Goal: Transaction & Acquisition: Purchase product/service

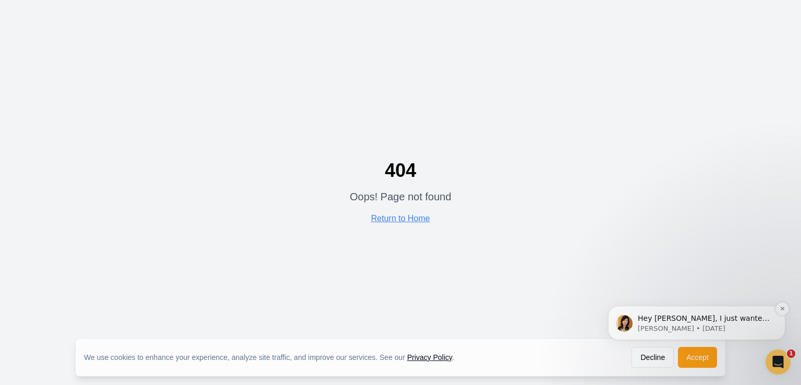
click at [662, 315] on p "Hey [PERSON_NAME], I just wanted to follow up on you and see if you have any qu…" at bounding box center [705, 319] width 135 height 10
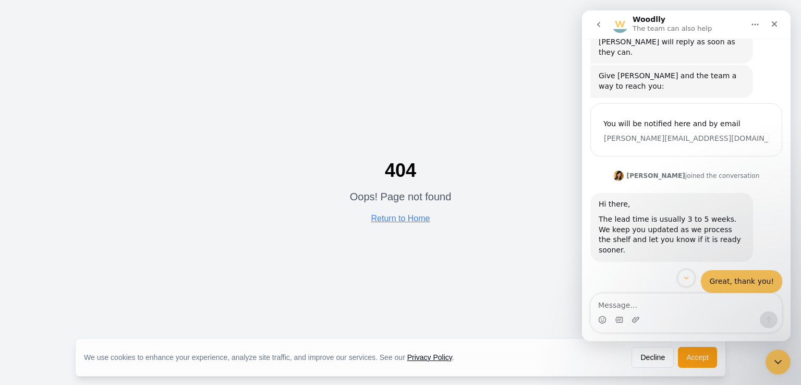
scroll to position [317, 0]
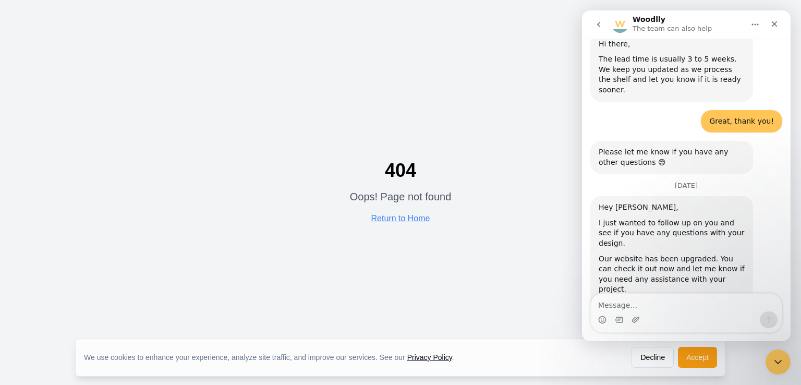
click at [515, 146] on div "404 Oops! Page not found Return to Home" at bounding box center [400, 192] width 801 height 385
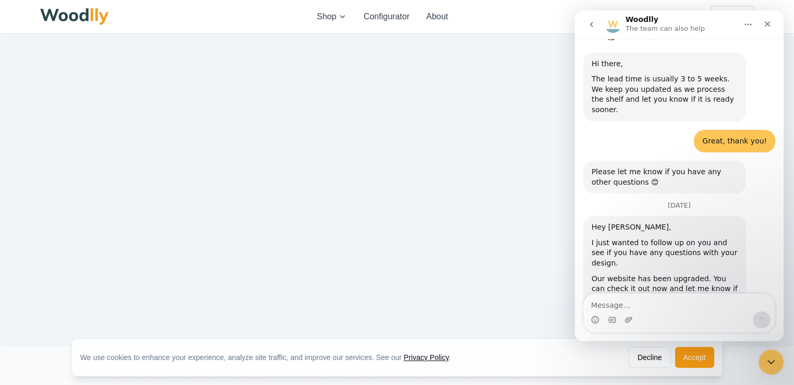
scroll to position [317, 0]
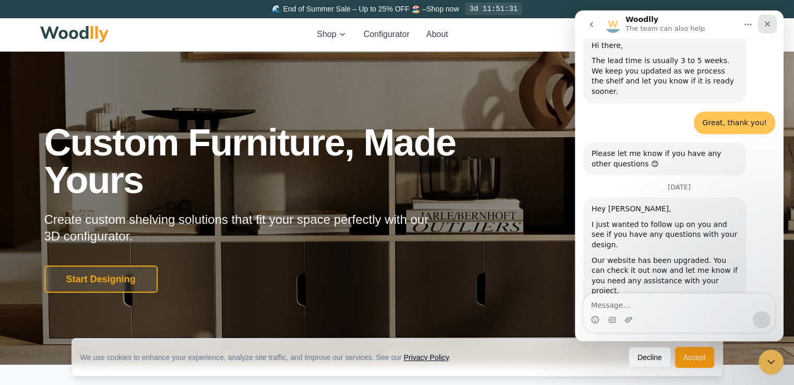
click at [769, 22] on icon "Close" at bounding box center [767, 24] width 6 height 6
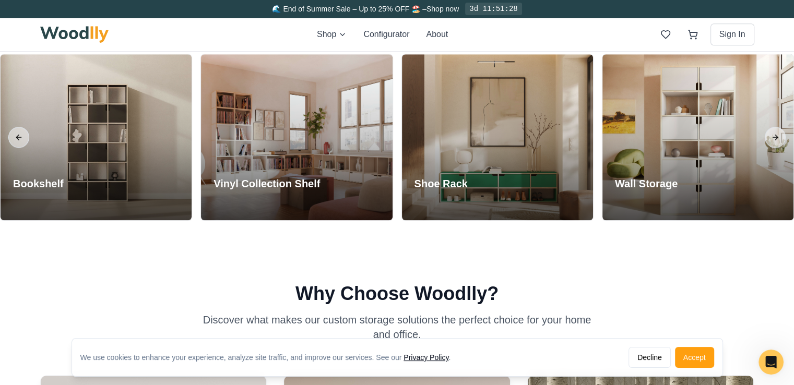
scroll to position [912, 0]
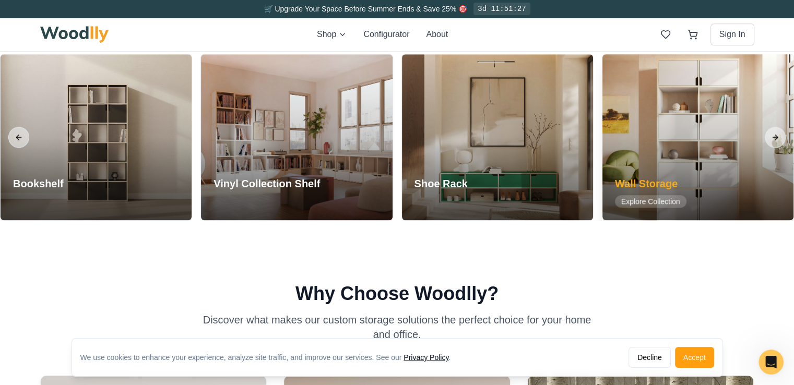
click at [656, 136] on div at bounding box center [697, 137] width 191 height 166
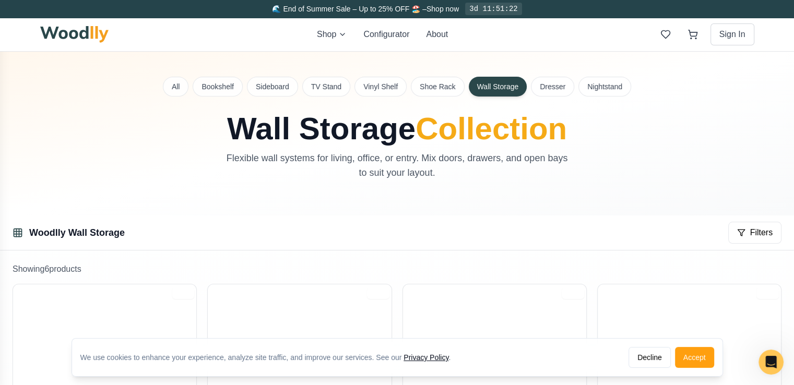
scroll to position [221, 0]
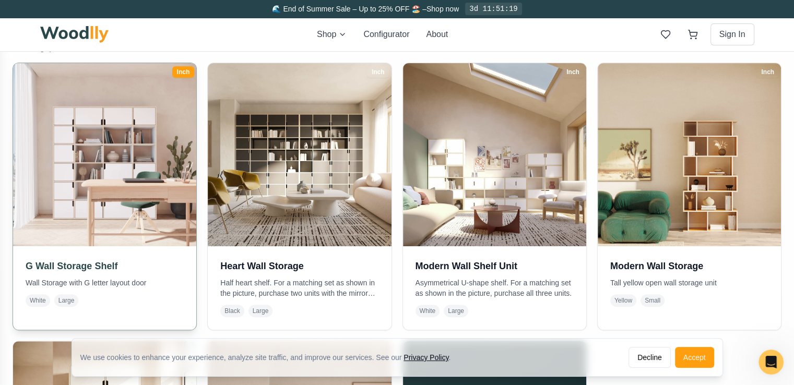
click at [121, 155] on img at bounding box center [104, 154] width 193 height 193
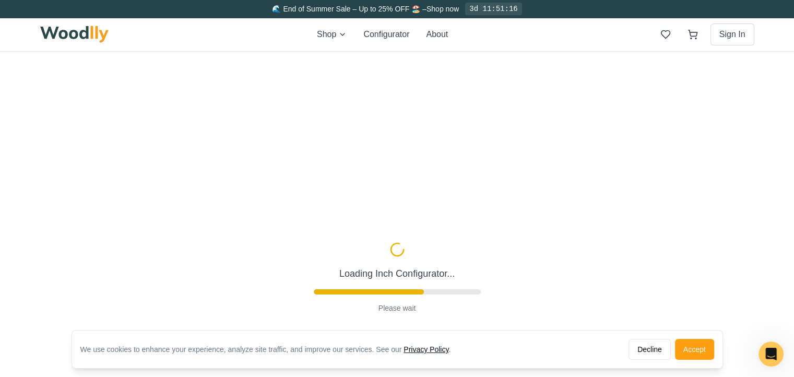
type input "72"
type input "6"
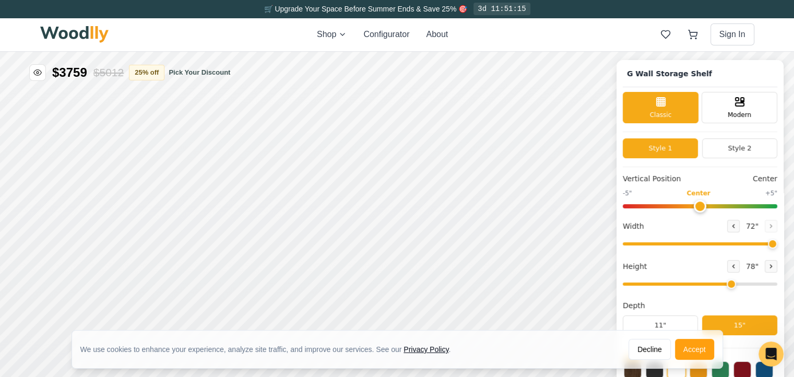
scroll to position [75, 0]
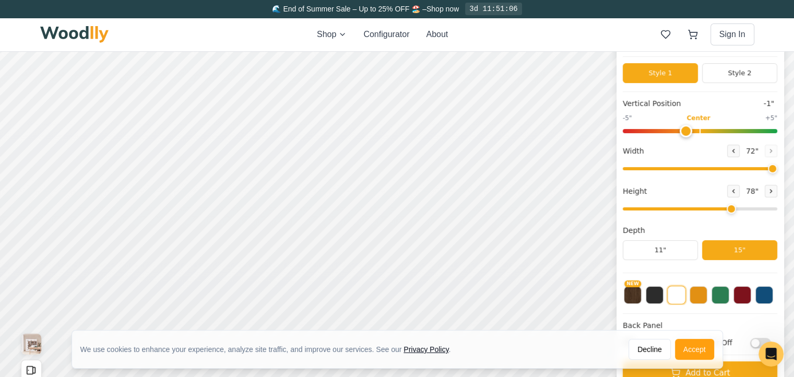
type input "0"
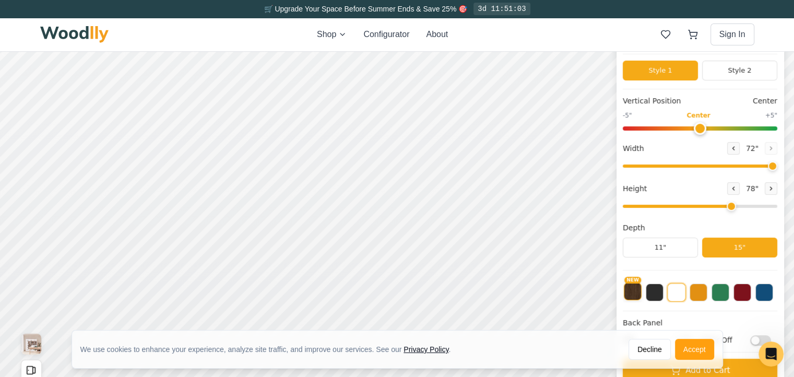
click at [688, 355] on button "Accept" at bounding box center [694, 349] width 39 height 21
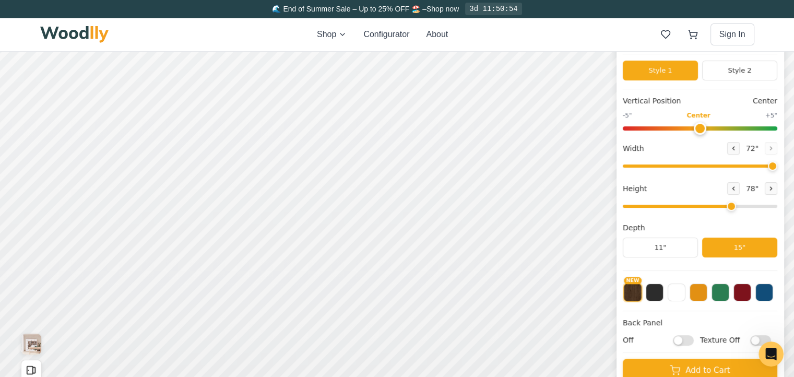
scroll to position [0, 0]
checkbox input "true"
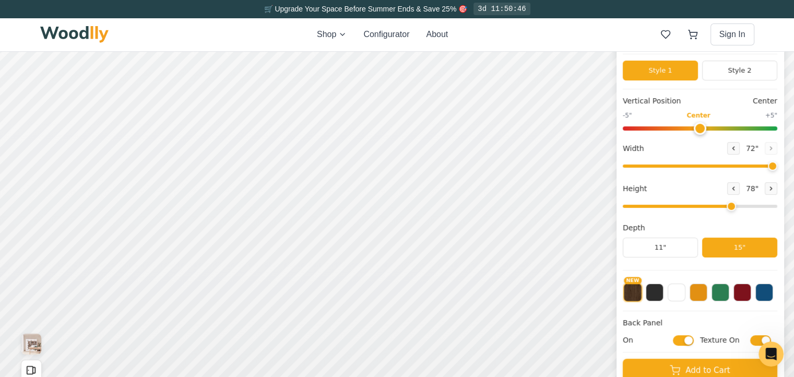
checkbox input "true"
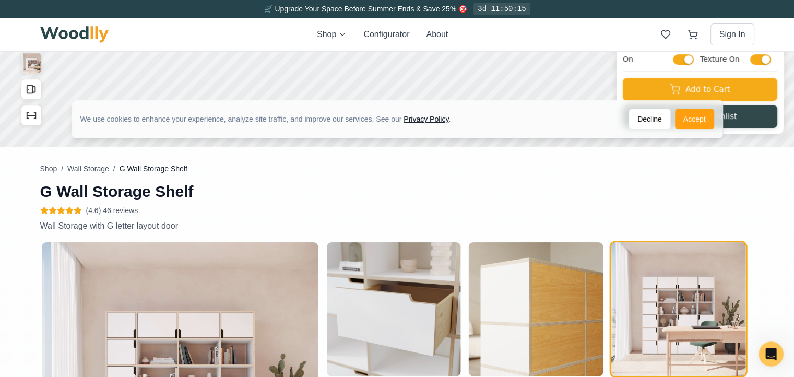
click at [447, 227] on p "Wall Storage with G letter layout door" at bounding box center [275, 226] width 471 height 13
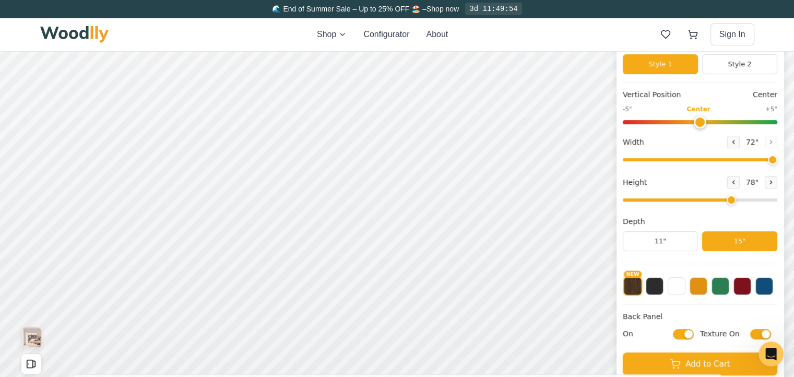
scroll to position [137, 2]
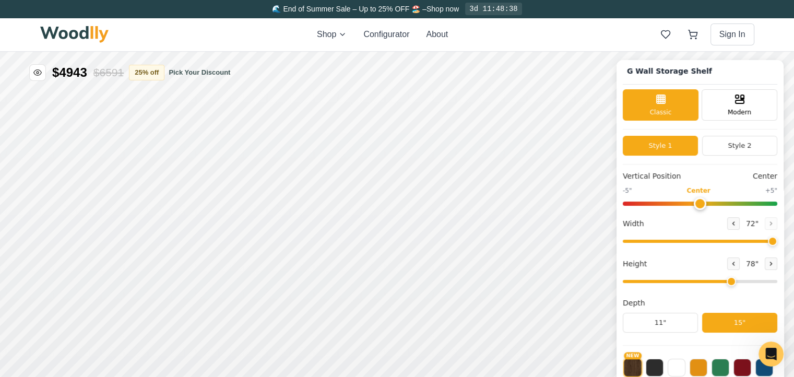
scroll to position [61, 2]
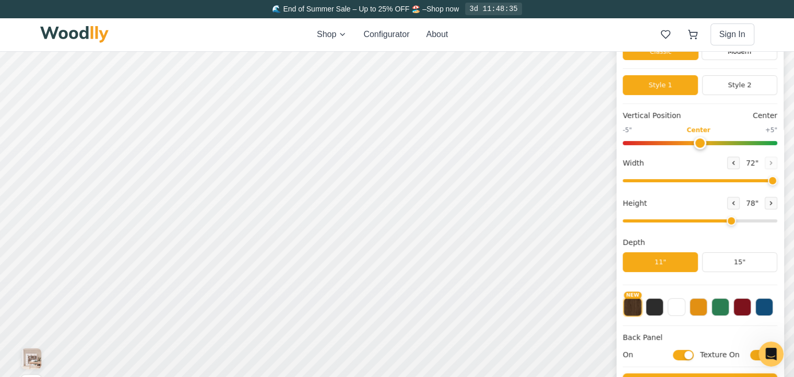
scroll to position [0, 2]
